Goal: Book appointment/travel/reservation

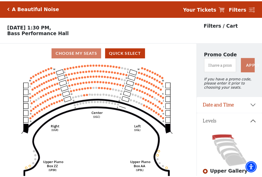
scroll to position [24, 0]
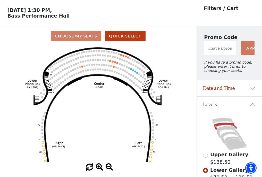
scroll to position [24, 0]
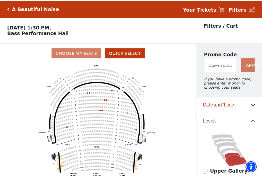
scroll to position [24, 0]
